Goal: Transaction & Acquisition: Book appointment/travel/reservation

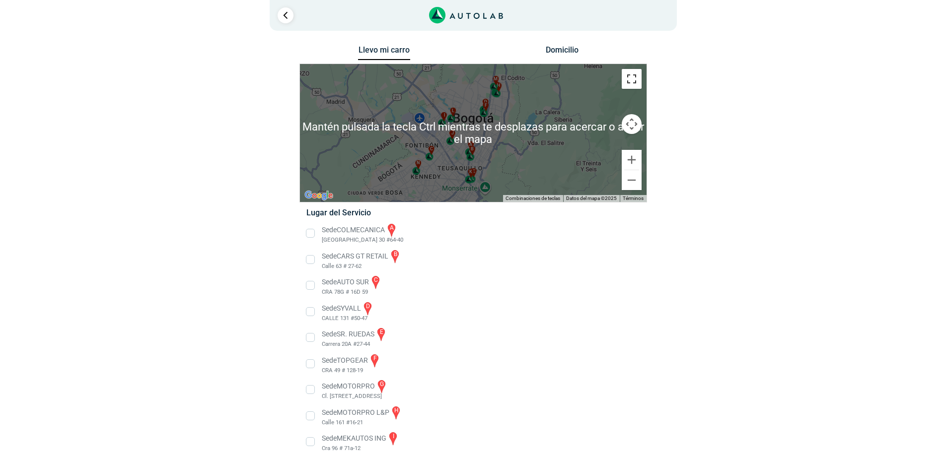
click at [635, 81] on button "Cambiar a la vista en pantalla completa" at bounding box center [632, 79] width 20 height 20
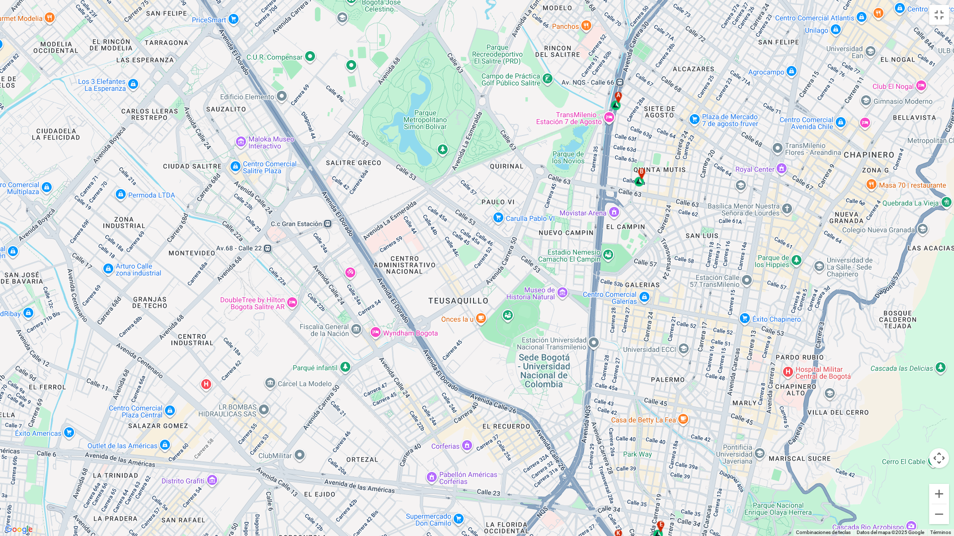
drag, startPoint x: 454, startPoint y: 339, endPoint x: 458, endPoint y: 308, distance: 31.0
click at [458, 308] on div "a b c d e f g" at bounding box center [477, 268] width 954 height 536
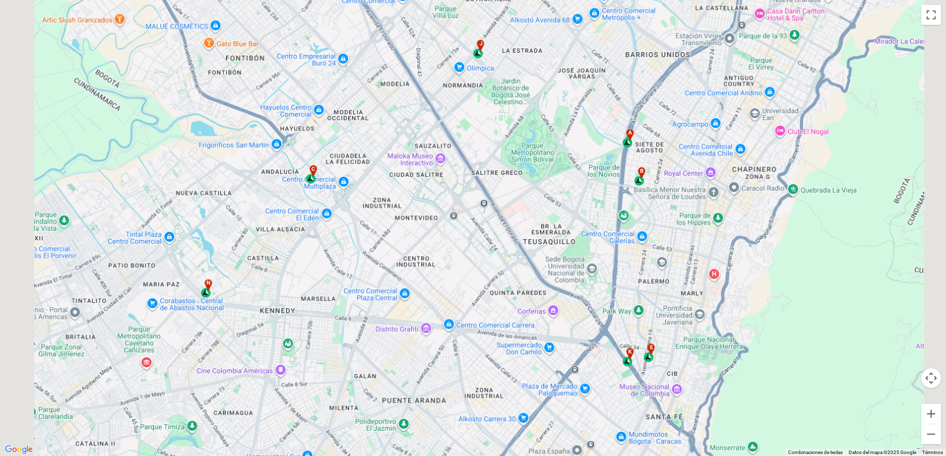
scroll to position [141, 0]
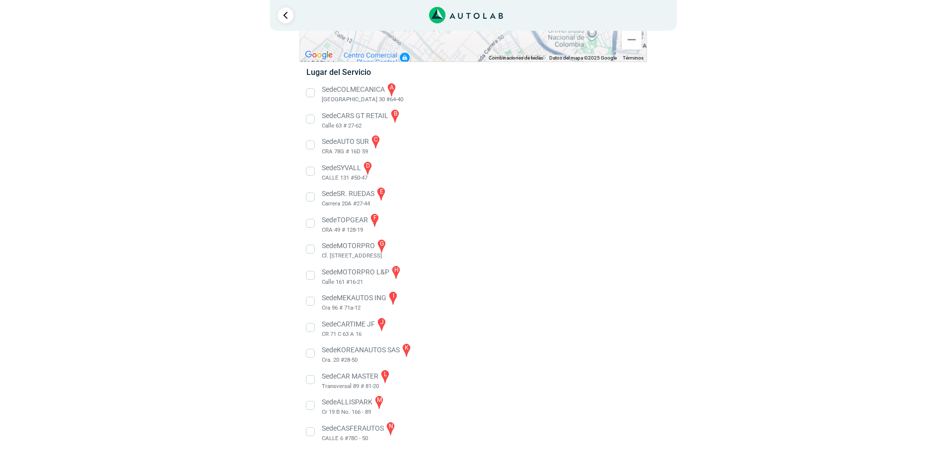
click at [310, 353] on li "Sede KOREANAUTOS SAS k Cra. 20 #28-50" at bounding box center [473, 354] width 348 height 22
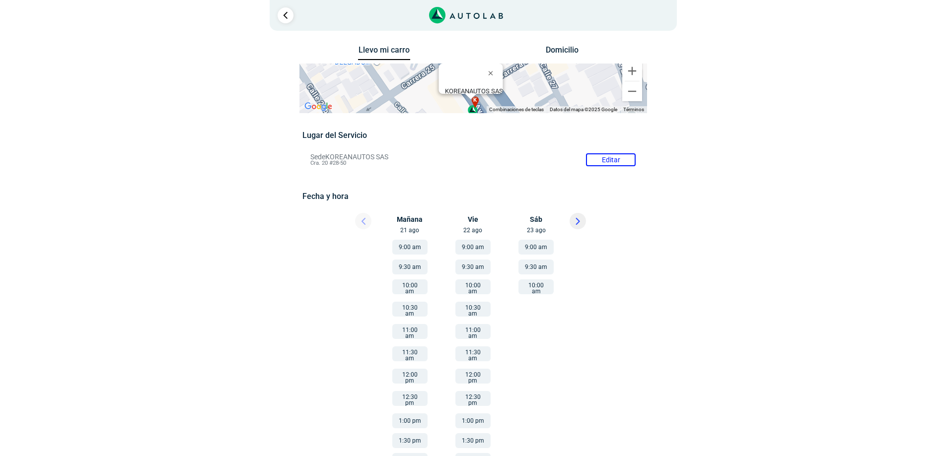
click at [543, 290] on button "10:00 am" at bounding box center [536, 287] width 35 height 15
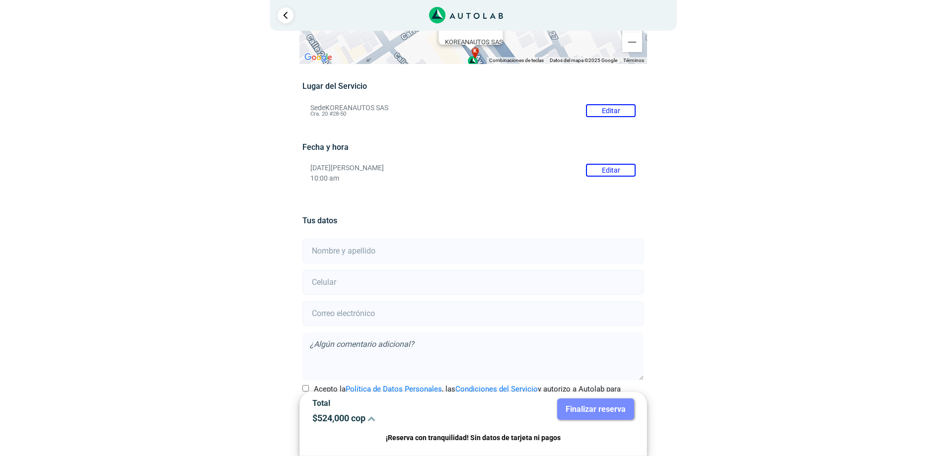
scroll to position [83, 0]
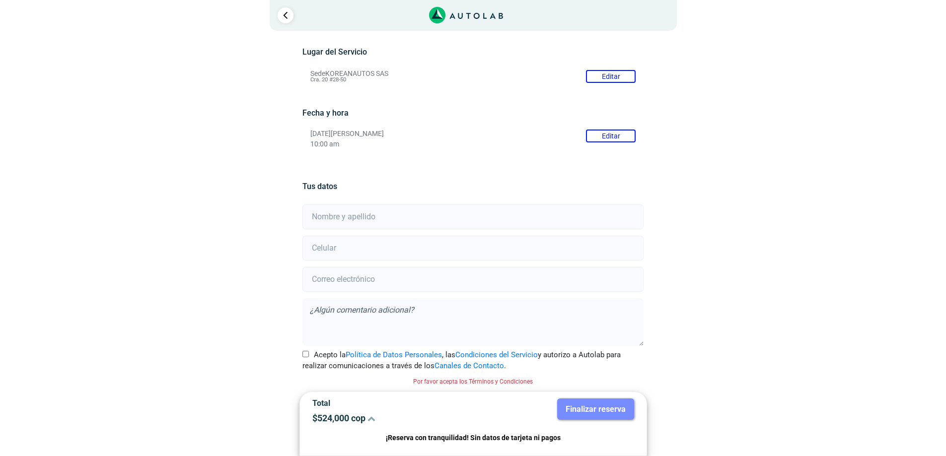
click at [378, 212] on input "text" at bounding box center [472, 217] width 341 height 25
type input "[PERSON_NAME]"
type input "3204543206"
type input "[EMAIL_ADDRESS][DOMAIN_NAME]"
click at [306, 355] on input "Acepto la Política de Datos Personales , las Condiciones del Servicio y autoriz…" at bounding box center [305, 354] width 6 height 6
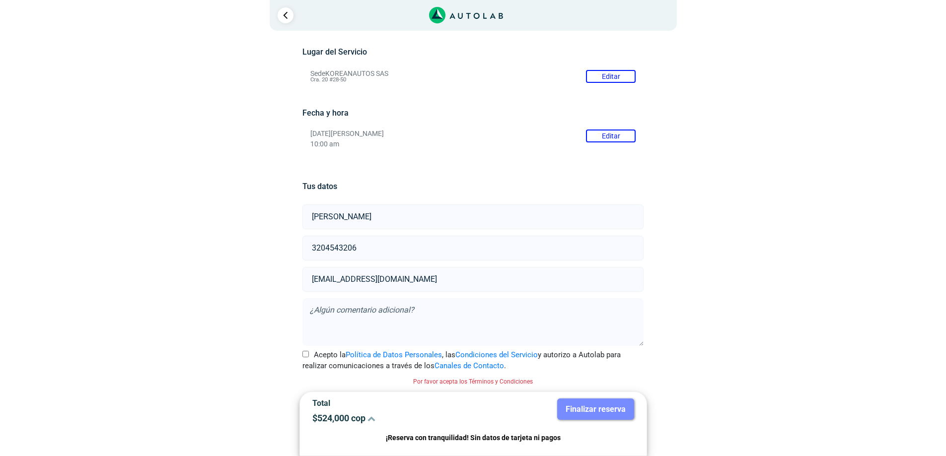
checkbox input "true"
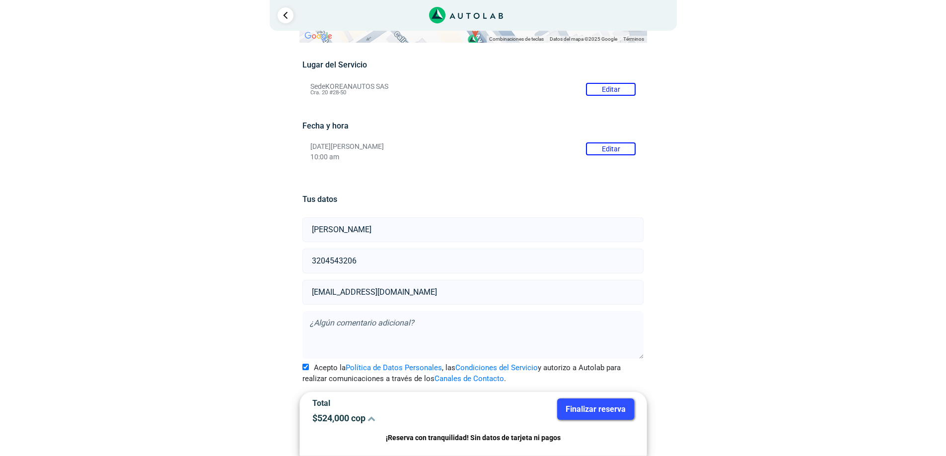
click at [581, 410] on button "Finalizar reserva" at bounding box center [595, 409] width 77 height 21
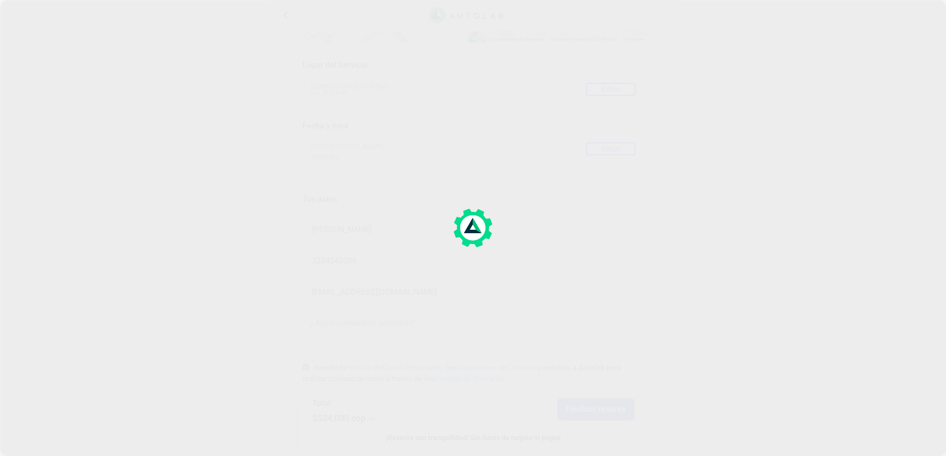
scroll to position [0, 0]
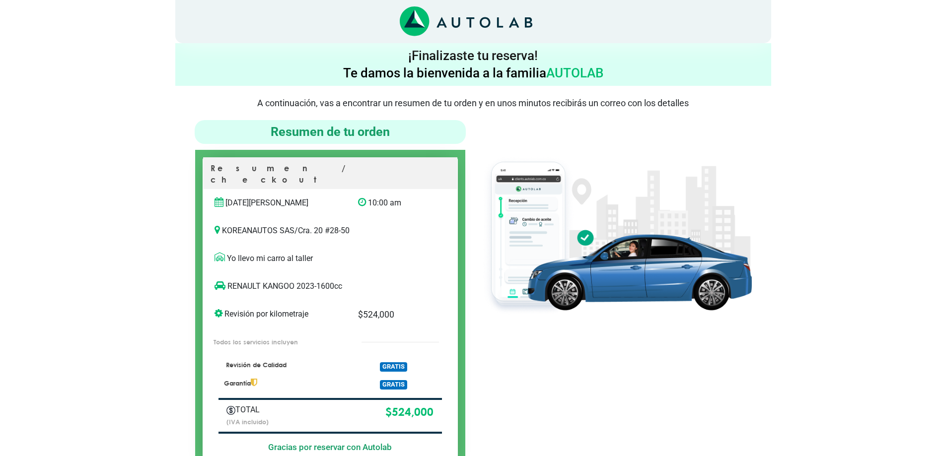
click at [870, 236] on div "× ¡Reserva tranquilo! Sin datos de tarjeta ni pagos Aquí puedes ver tus servici…" at bounding box center [473, 453] width 946 height 907
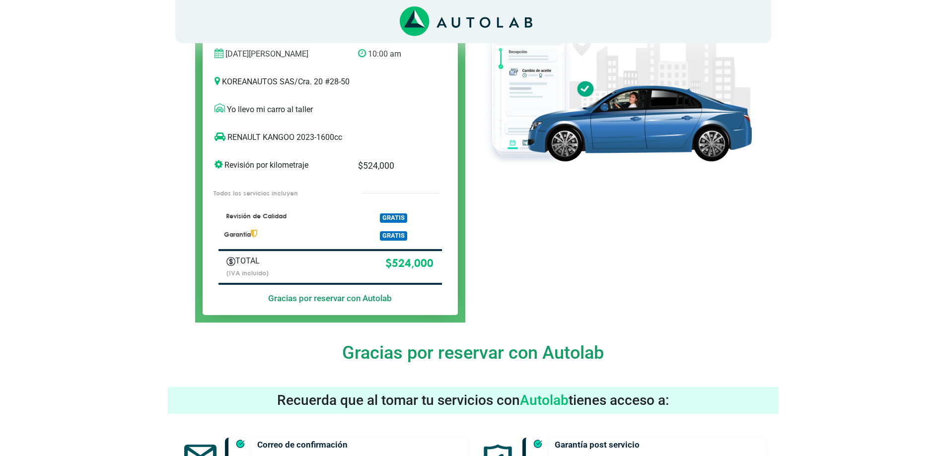
scroll to position [99, 0]
